Goal: Task Accomplishment & Management: Manage account settings

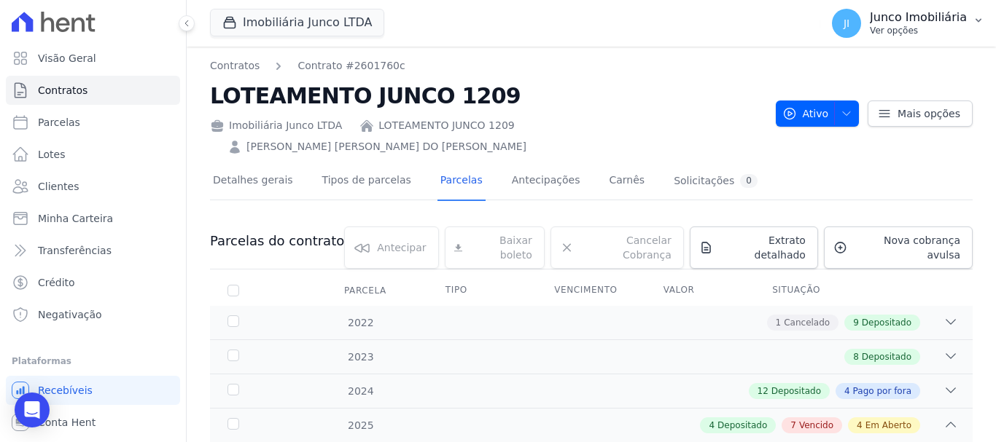
scroll to position [364, 0]
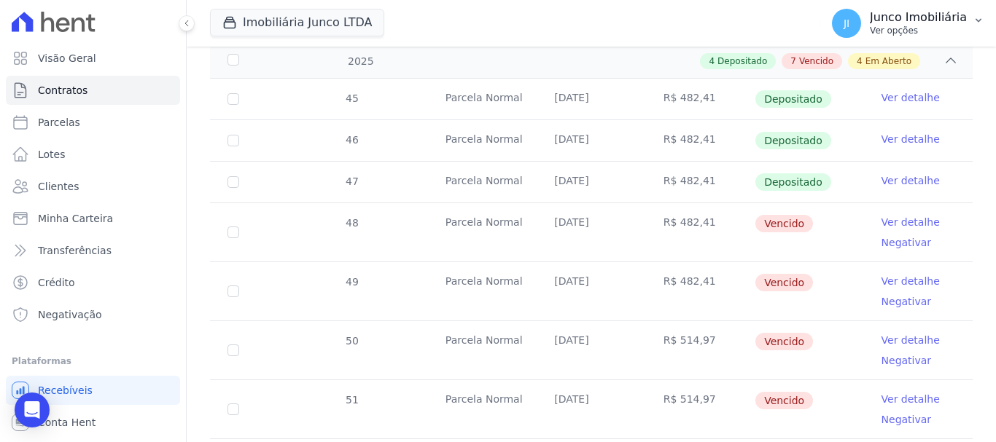
click at [903, 34] on p "Ver opções" at bounding box center [918, 31] width 97 height 12
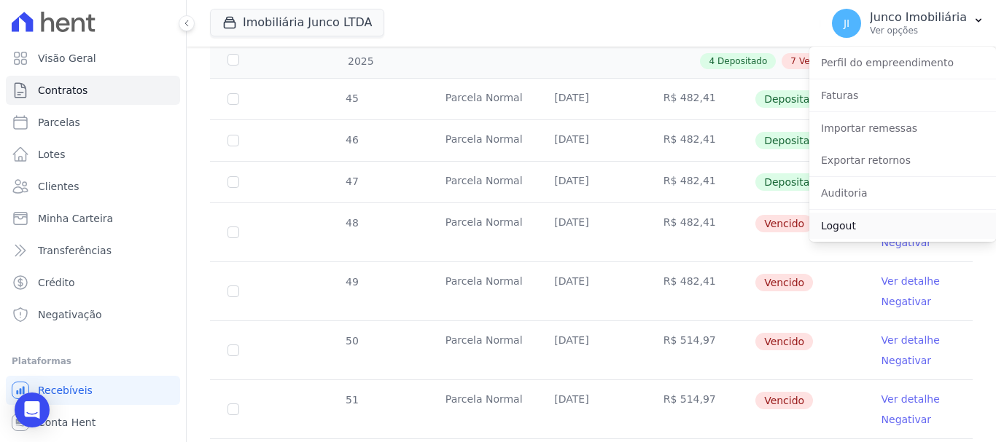
click at [835, 228] on link "Logout" at bounding box center [902, 226] width 187 height 26
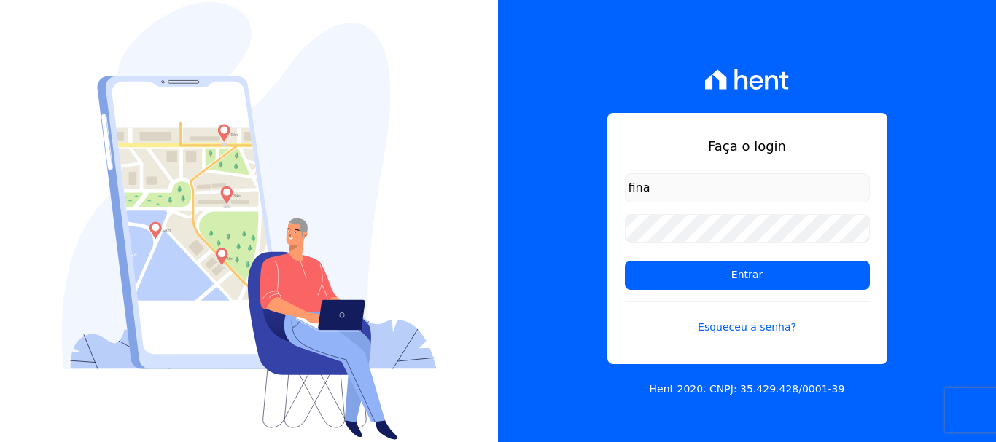
type input "financ.junco@gmail.com"
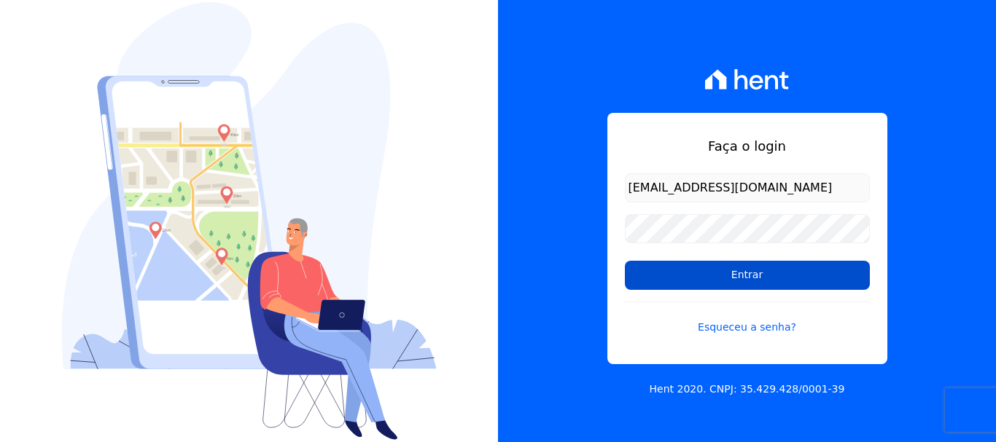
click at [754, 278] on input "Entrar" at bounding box center [747, 275] width 245 height 29
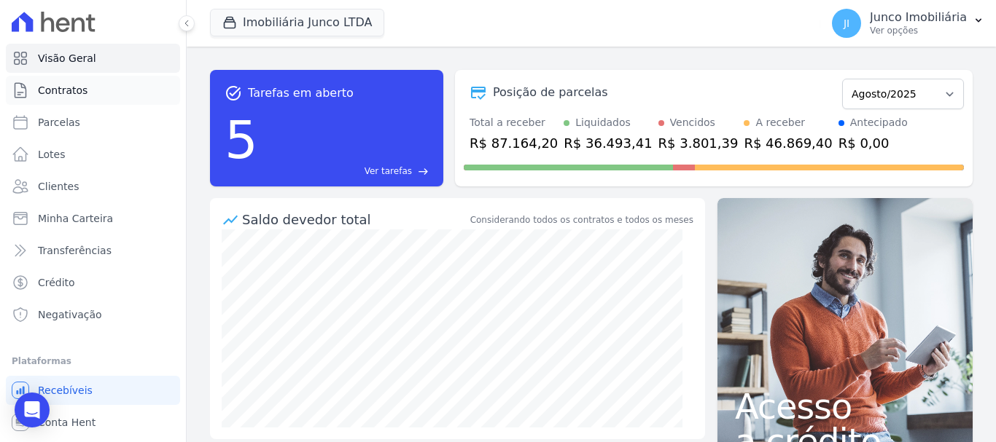
click at [75, 87] on span "Contratos" at bounding box center [63, 90] width 50 height 15
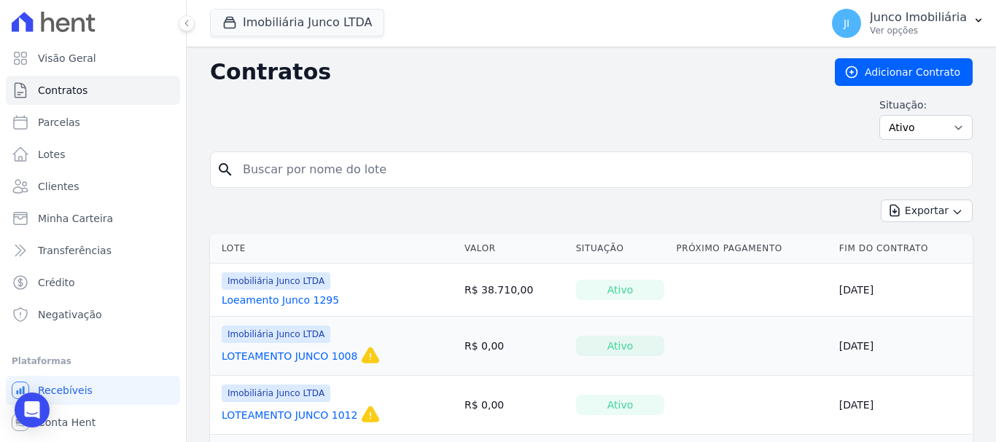
click at [454, 176] on input "search" at bounding box center [600, 169] width 732 height 29
type input "157"
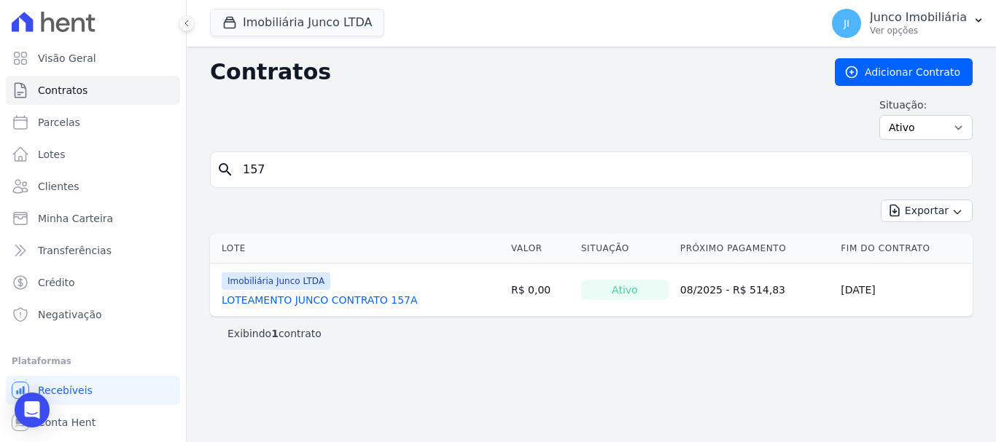
click at [348, 296] on link "LOTEAMENTO JUNCO CONTRATO 157A" at bounding box center [320, 300] width 196 height 15
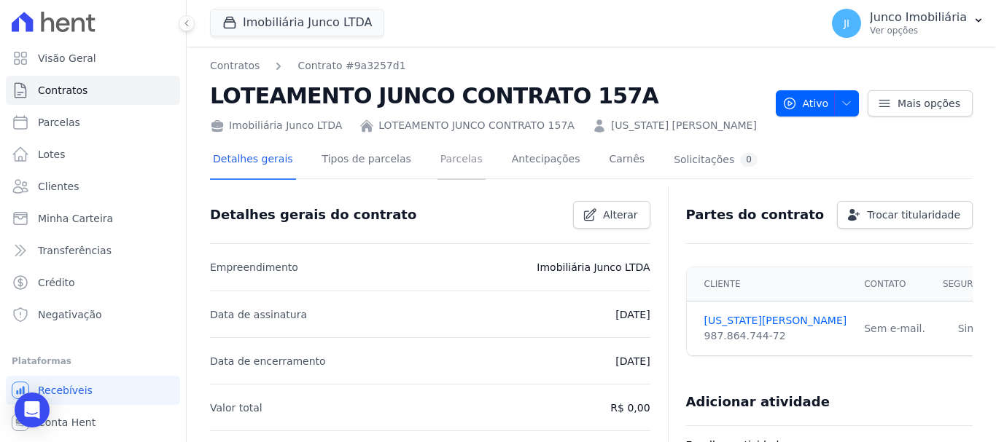
click at [437, 158] on link "Parcelas" at bounding box center [461, 160] width 48 height 39
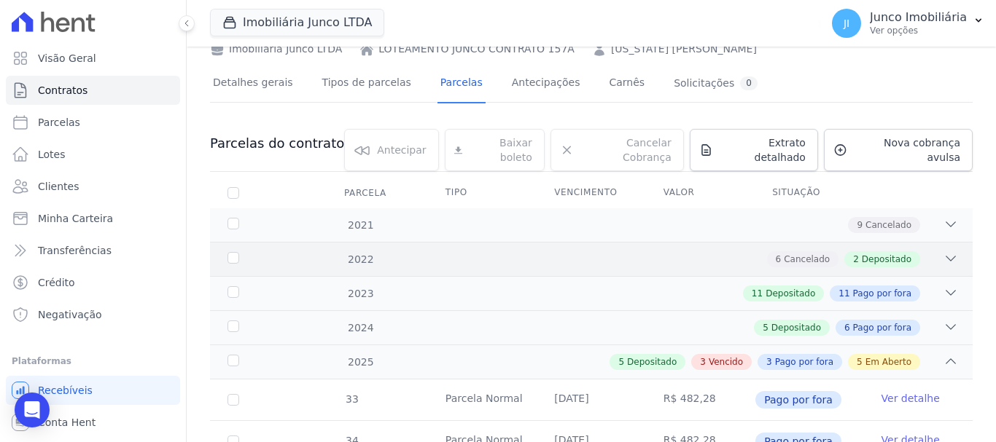
scroll to position [219, 0]
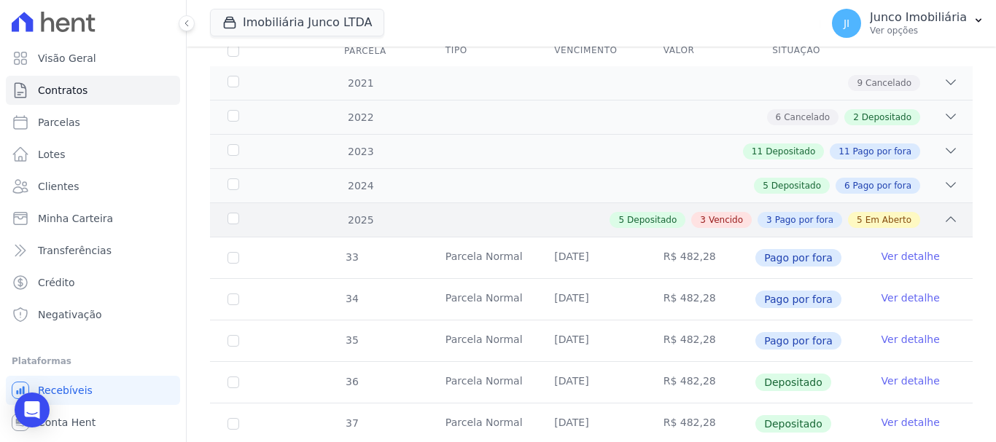
click at [733, 214] on span "Vencido" at bounding box center [725, 220] width 34 height 13
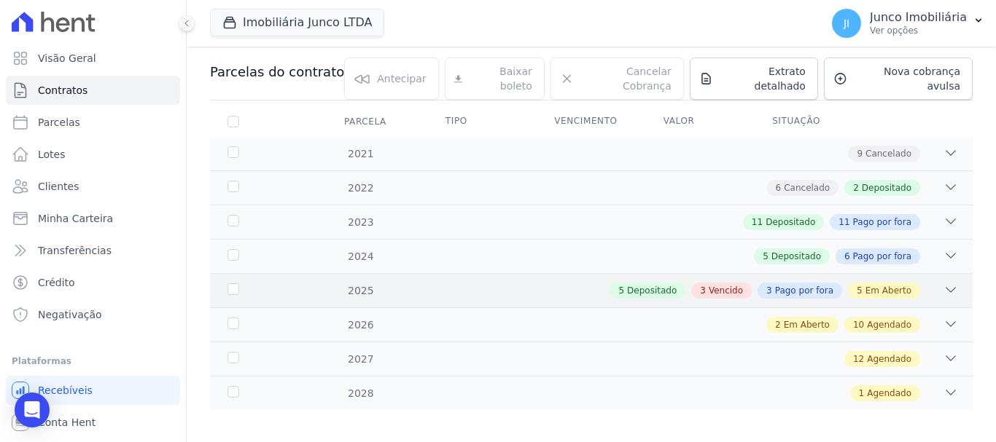
click at [733, 284] on span "Vencido" at bounding box center [725, 290] width 34 height 13
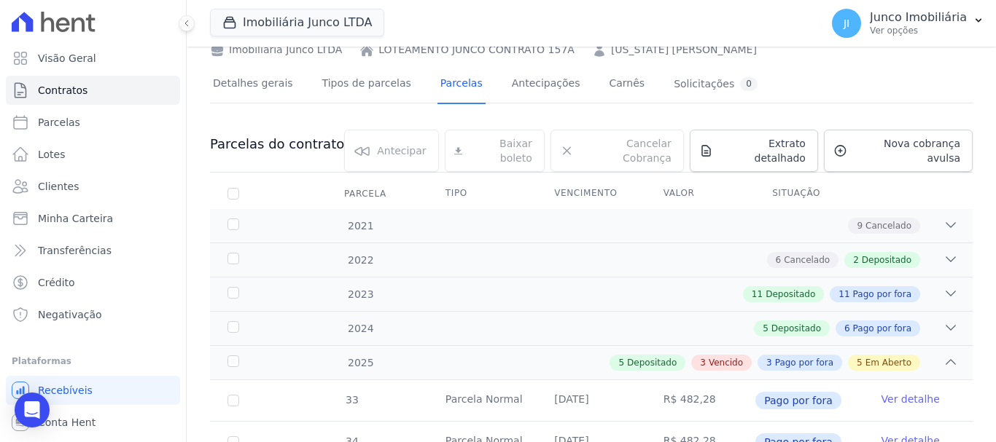
scroll to position [0, 0]
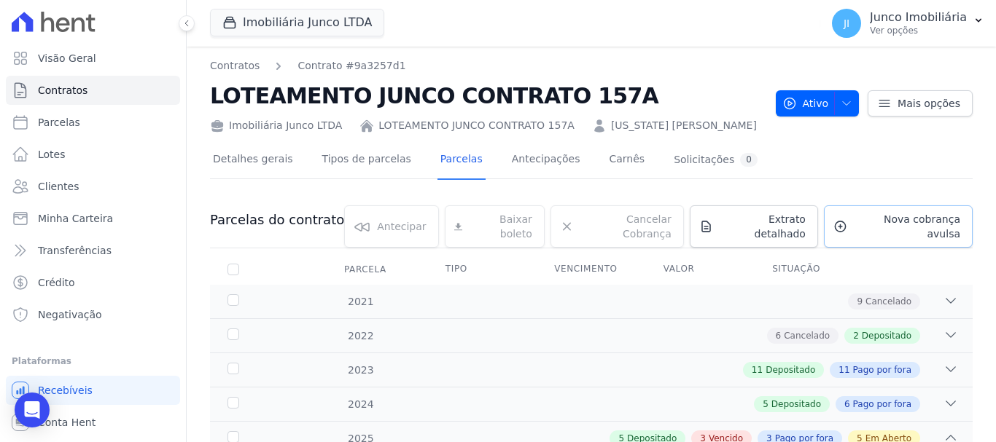
click at [930, 220] on span "Nova cobrança avulsa" at bounding box center [906, 226] width 107 height 29
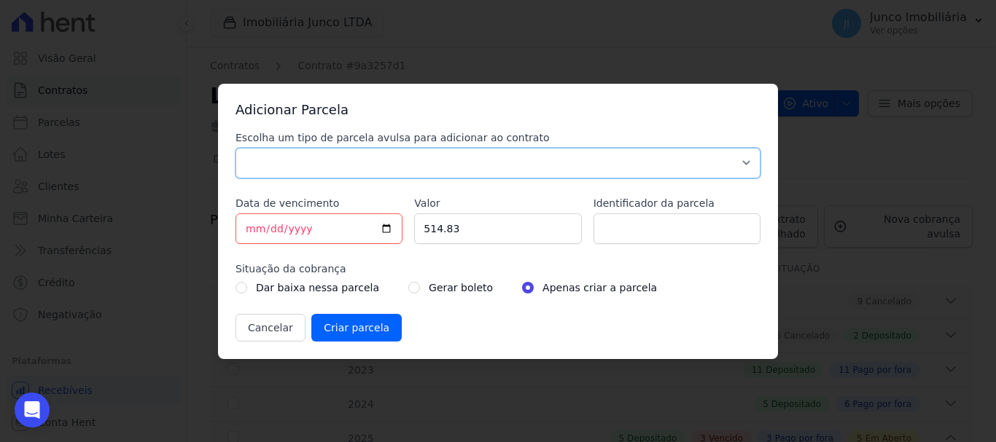
click at [578, 160] on select "Parcela Normal Sinal Caução Intercalada Chaves Pré Chaves Pós Chaves Taxas Quit…" at bounding box center [497, 163] width 525 height 31
select select "standard"
click at [235, 148] on select "Parcela Normal Sinal Caução Intercalada Chaves Pré Chaves Pós Chaves Taxas Quit…" at bounding box center [497, 163] width 525 height 31
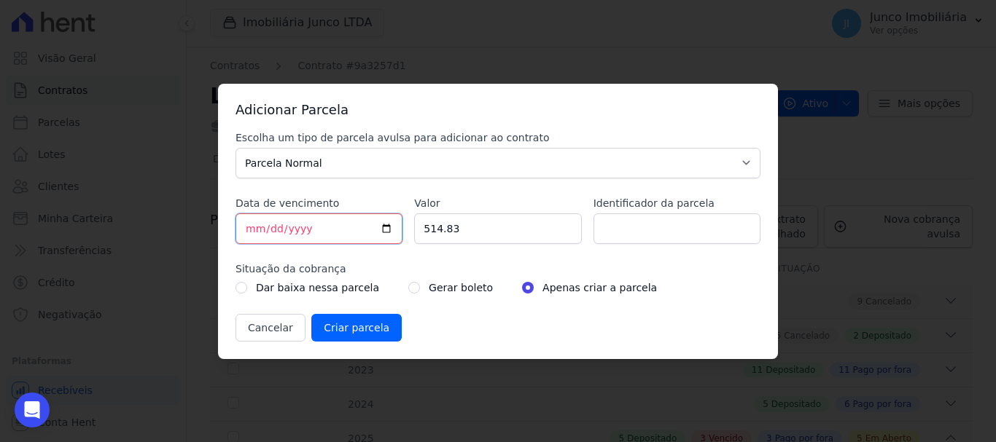
click at [392, 230] on input "[DATE]" at bounding box center [318, 229] width 167 height 31
type input "[DATE]"
drag, startPoint x: 464, startPoint y: 224, endPoint x: 410, endPoint y: 227, distance: 54.0
click at [410, 227] on div "Escolha um tipo de parcela avulsa para adicionar ao contrato Parcela Normal Sin…" at bounding box center [497, 235] width 525 height 211
type input "1050.00"
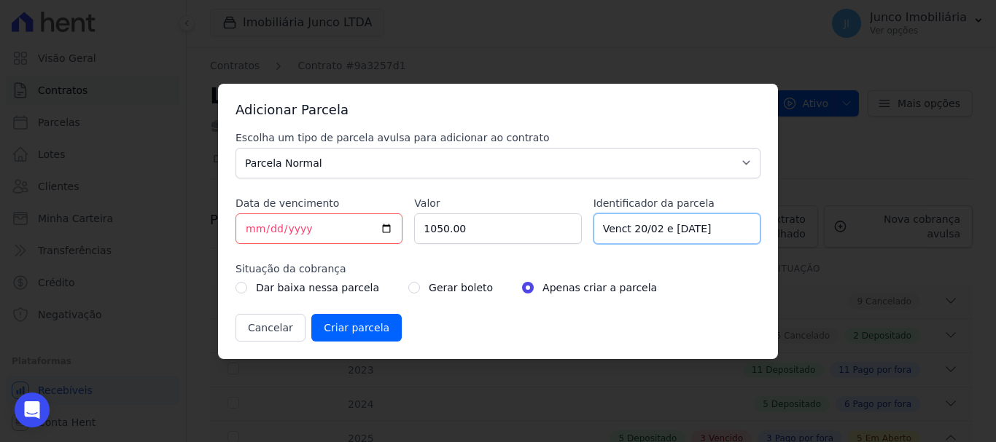
drag, startPoint x: 630, startPoint y: 229, endPoint x: 726, endPoint y: 229, distance: 95.5
click at [726, 229] on input "Venct 20/02 e [DATE]" at bounding box center [676, 229] width 167 height 31
type input "Venct 15/05 e [DATE]"
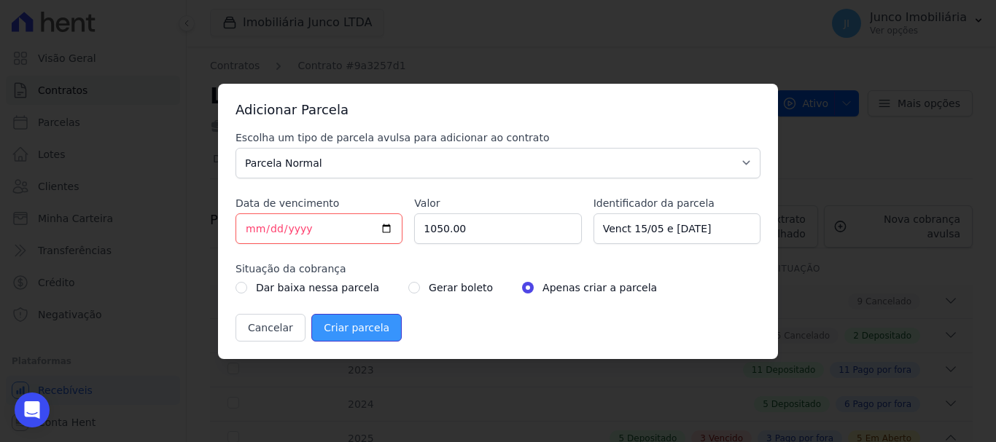
click at [361, 328] on input "Criar parcela" at bounding box center [356, 328] width 90 height 28
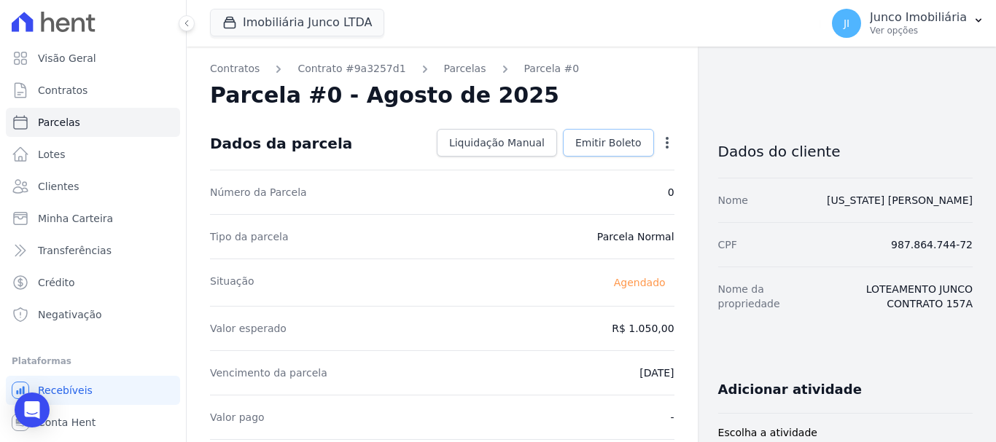
click at [617, 147] on span "Emitir Boleto" at bounding box center [608, 143] width 66 height 15
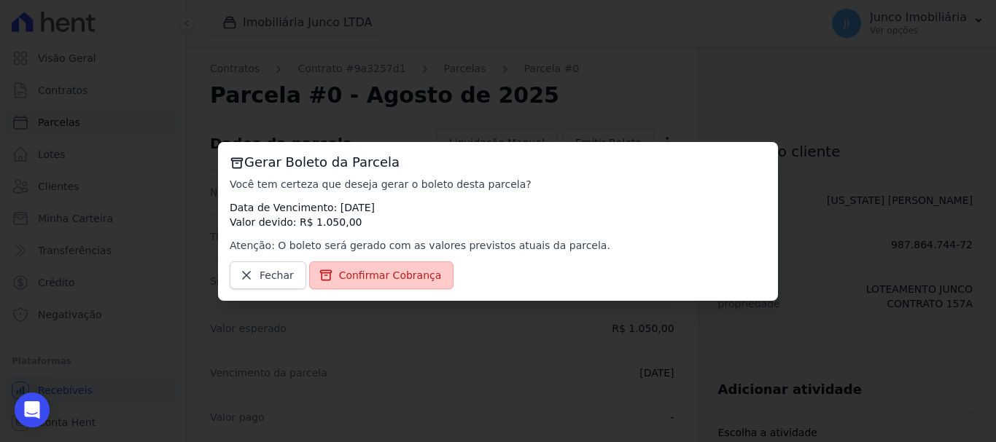
click at [378, 276] on span "Confirmar Cobrança" at bounding box center [390, 275] width 103 height 15
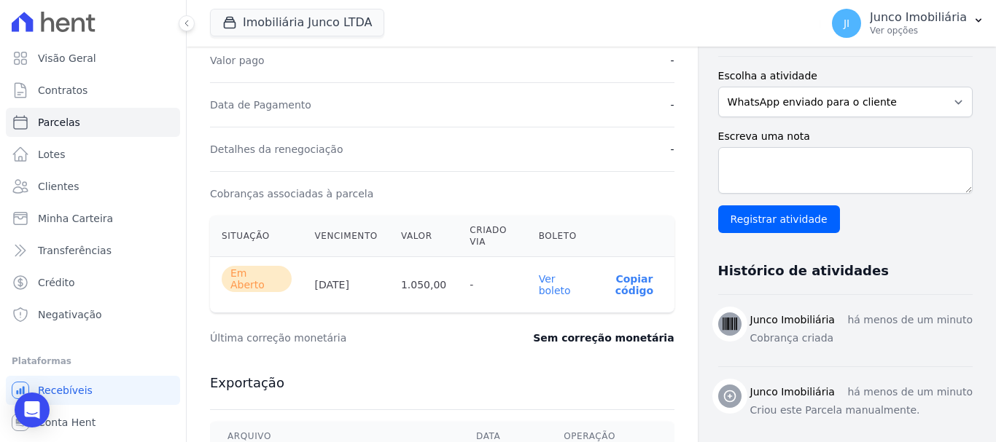
scroll to position [364, 0]
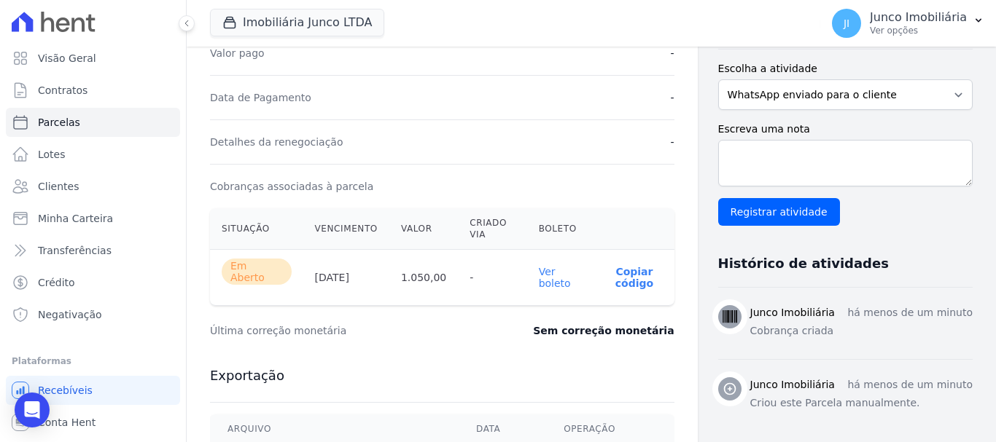
click at [551, 275] on link "Ver boleto" at bounding box center [555, 277] width 32 height 23
